Goal: Check status: Check status

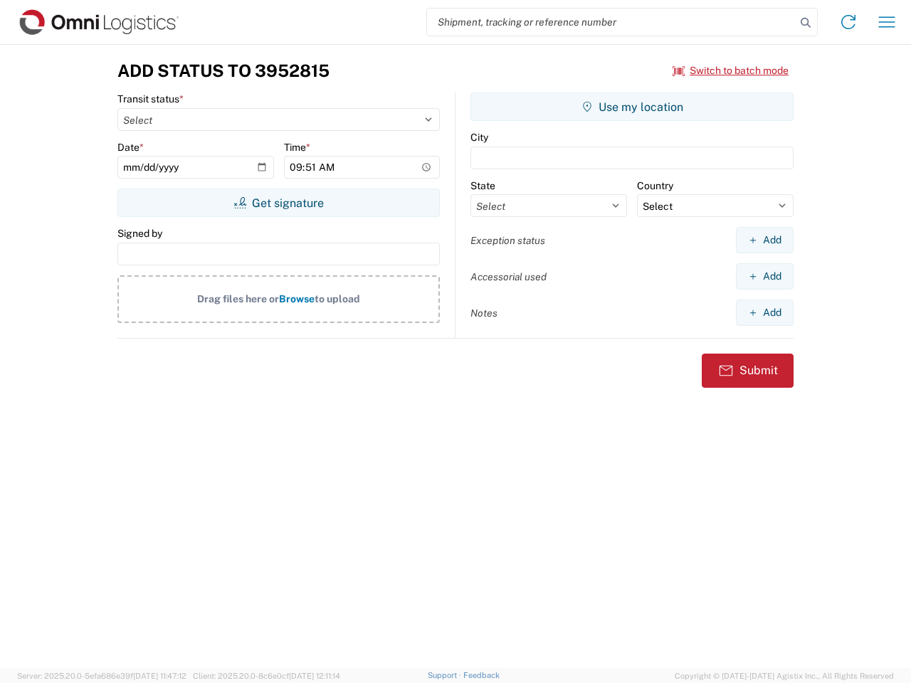
click at [611, 22] on input "search" at bounding box center [611, 22] width 369 height 27
click at [806, 23] on icon at bounding box center [806, 23] width 20 height 20
click at [848, 22] on icon at bounding box center [848, 22] width 23 height 23
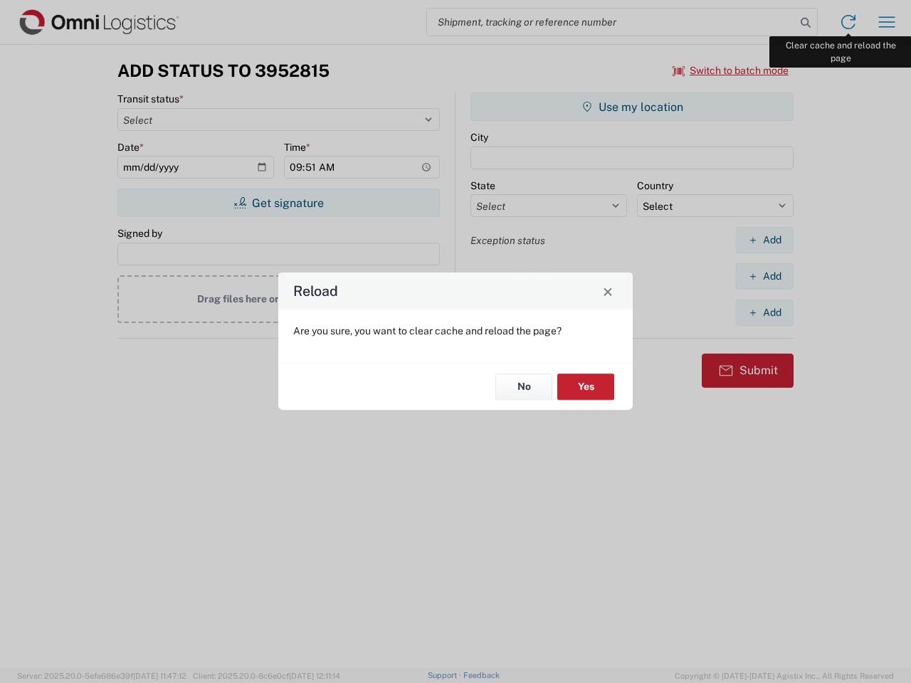
click at [887, 22] on div "Reload Are you sure, you want to clear cache and reload the page? No Yes" at bounding box center [455, 341] width 911 height 683
click at [731, 70] on div "Reload Are you sure, you want to clear cache and reload the page? No Yes" at bounding box center [455, 341] width 911 height 683
click at [278, 203] on div "Reload Are you sure, you want to clear cache and reload the page? No Yes" at bounding box center [455, 341] width 911 height 683
click at [632, 107] on div "Reload Are you sure, you want to clear cache and reload the page? No Yes" at bounding box center [455, 341] width 911 height 683
click at [764, 240] on div "Reload Are you sure, you want to clear cache and reload the page? No Yes" at bounding box center [455, 341] width 911 height 683
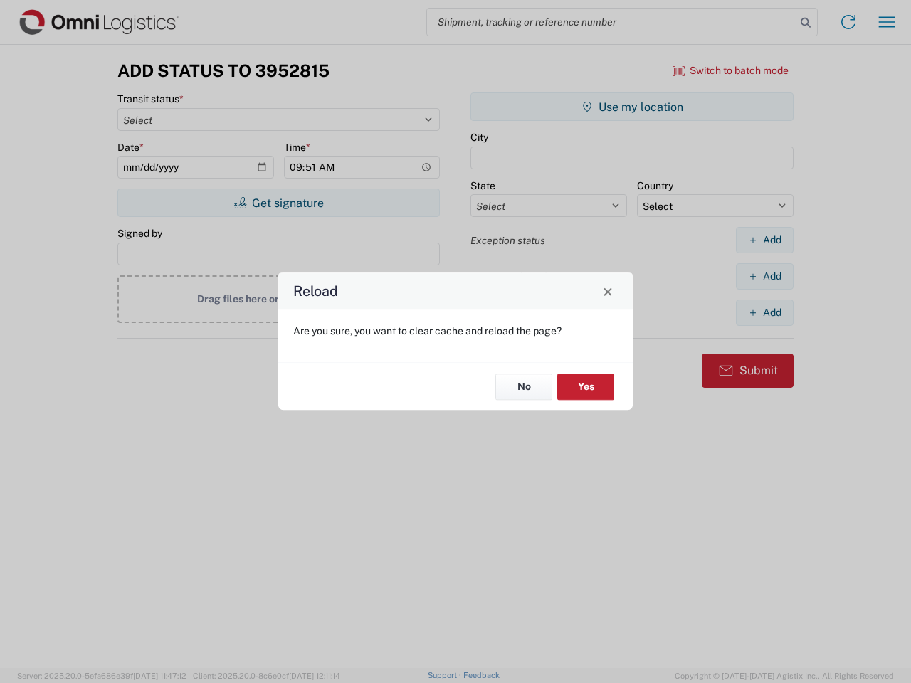
click at [764, 276] on div "Reload Are you sure, you want to clear cache and reload the page? No Yes" at bounding box center [455, 341] width 911 height 683
click at [764, 312] on div "Reload Are you sure, you want to clear cache and reload the page? No Yes" at bounding box center [455, 341] width 911 height 683
